Goal: Information Seeking & Learning: Find specific page/section

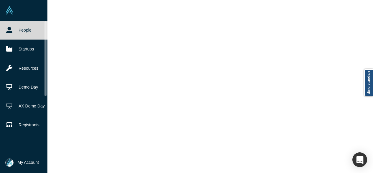
click at [4, 33] on link "People" at bounding box center [26, 30] width 52 height 19
click at [13, 32] on link "People" at bounding box center [26, 30] width 52 height 19
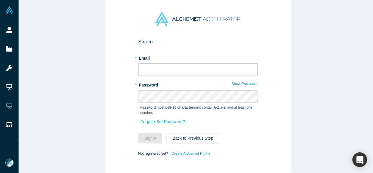
type input "[EMAIL_ADDRESS][DOMAIN_NAME]"
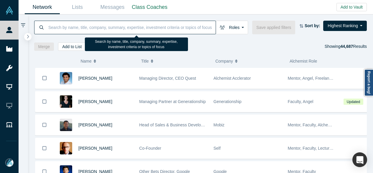
click at [183, 29] on input at bounding box center [132, 27] width 168 height 14
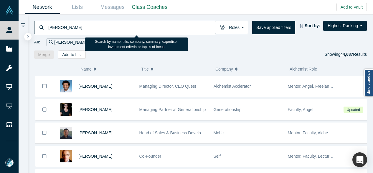
type input "don ward"
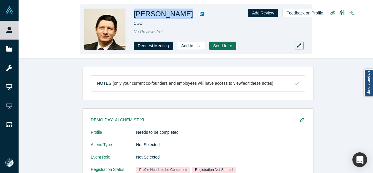
drag, startPoint x: 192, startPoint y: 18, endPoint x: 135, endPoint y: 12, distance: 57.5
click at [135, 12] on div "Alexander Khaytin" at bounding box center [216, 14] width 165 height 11
copy div "Alexander Khaytin"
drag, startPoint x: 192, startPoint y: 2, endPoint x: 185, endPoint y: 29, distance: 28.5
click at [185, 29] on div "No Reviews Yet" at bounding box center [216, 32] width 165 height 6
